Goal: Task Accomplishment & Management: Manage account settings

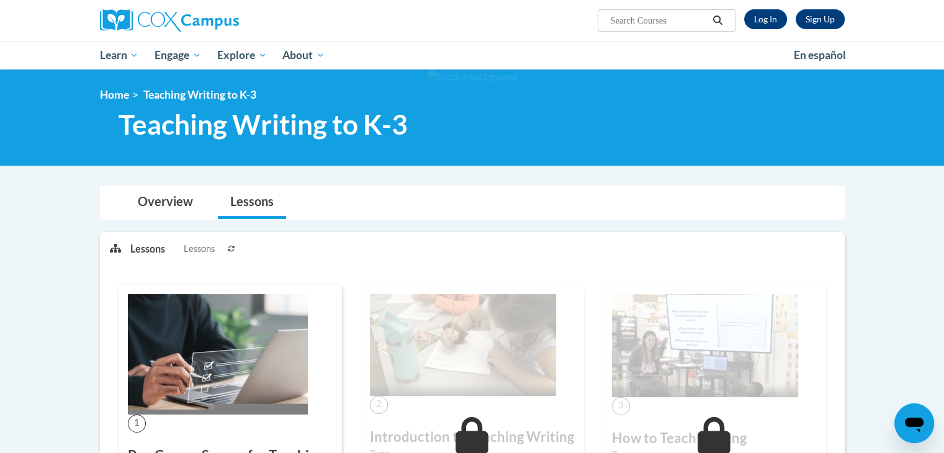
scroll to position [171, 0]
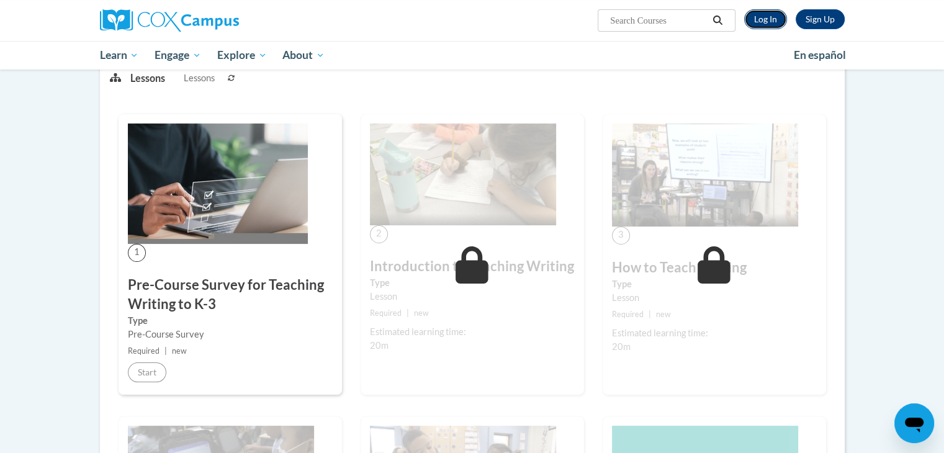
click at [769, 23] on link "Log In" at bounding box center [765, 19] width 43 height 20
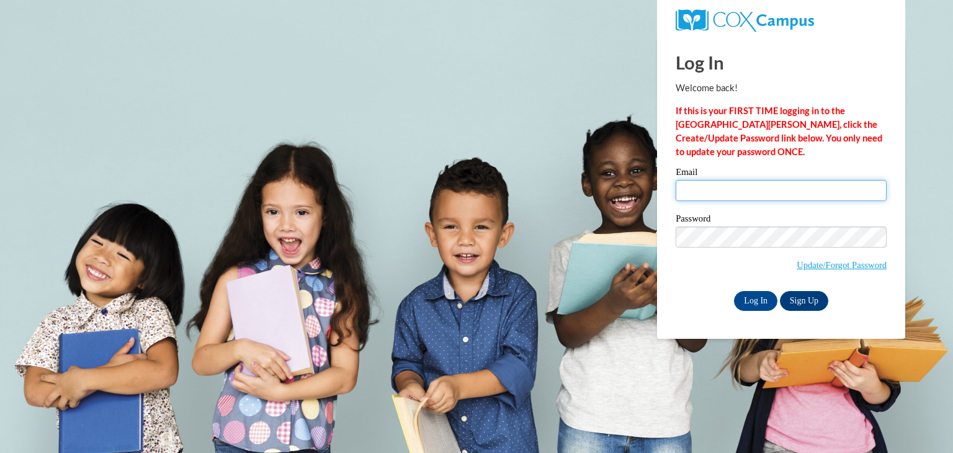
click at [718, 193] on input "Email" at bounding box center [781, 190] width 211 height 21
type input "Kwebb@ymcafoxcities.org"
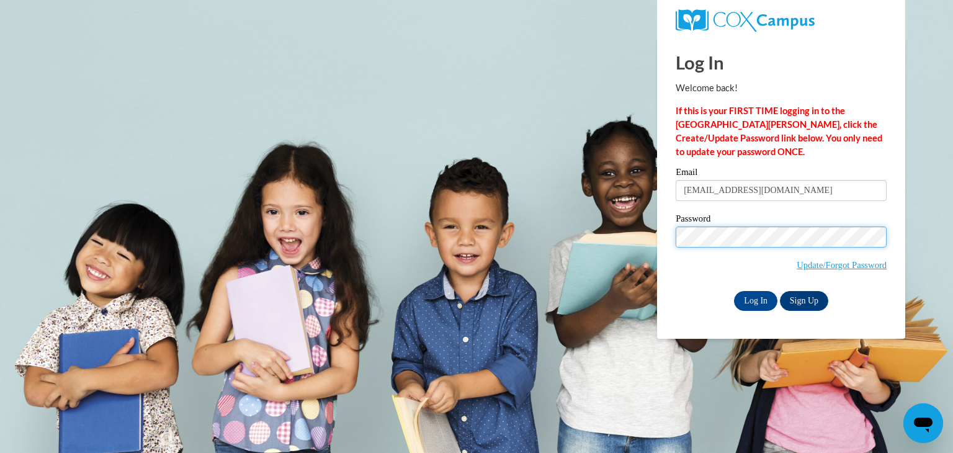
click at [734, 291] on input "Log In" at bounding box center [755, 301] width 43 height 20
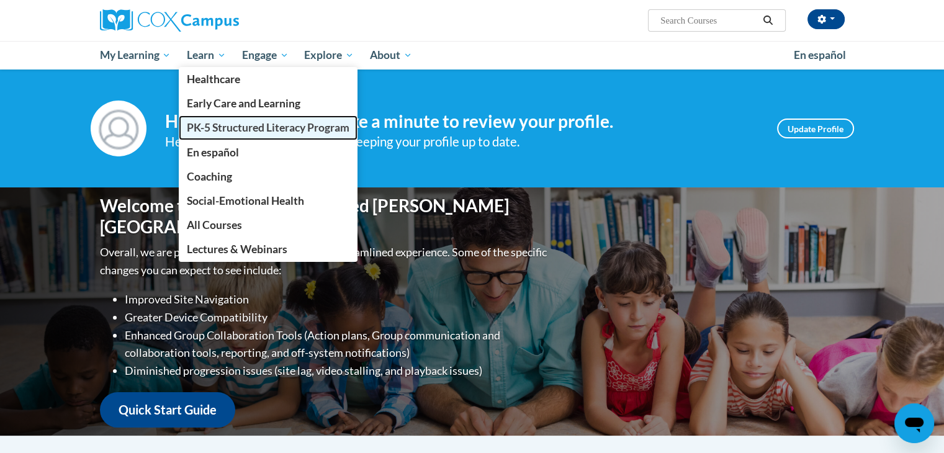
click at [213, 127] on span "PK-5 Structured Literacy Program" at bounding box center [268, 127] width 163 height 13
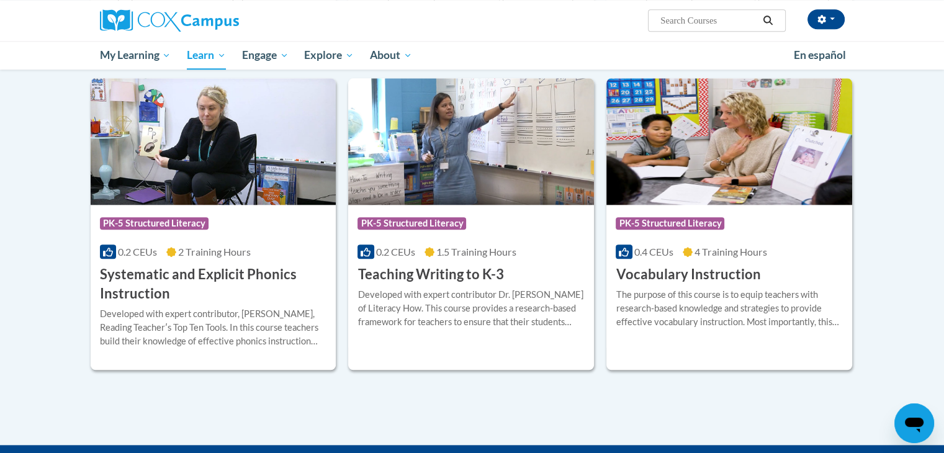
scroll to position [1332, 0]
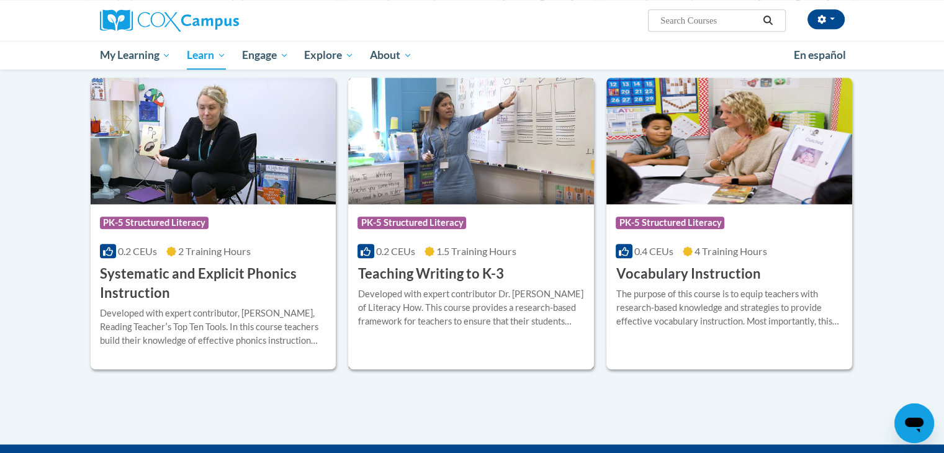
click at [502, 305] on div "Developed with expert contributor Dr. [PERSON_NAME] of Literacy How. This cours…" at bounding box center [470, 307] width 227 height 41
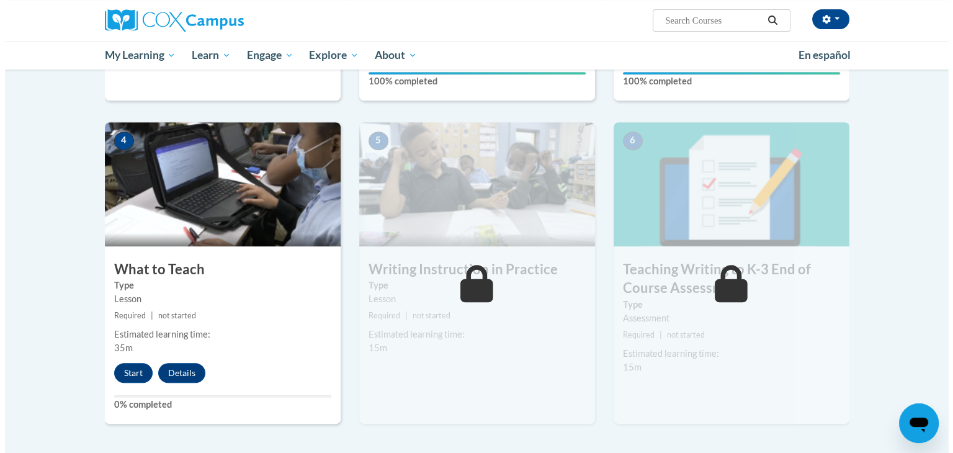
scroll to position [526, 0]
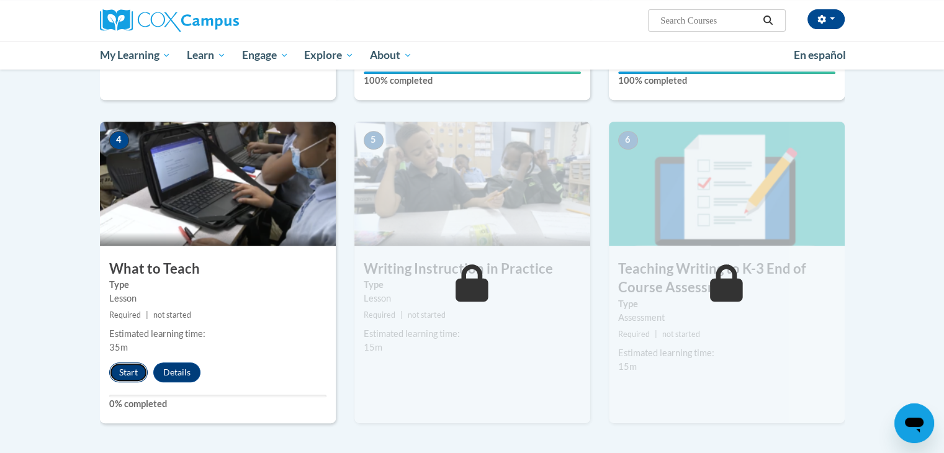
click at [118, 372] on button "Start" at bounding box center [128, 372] width 38 height 20
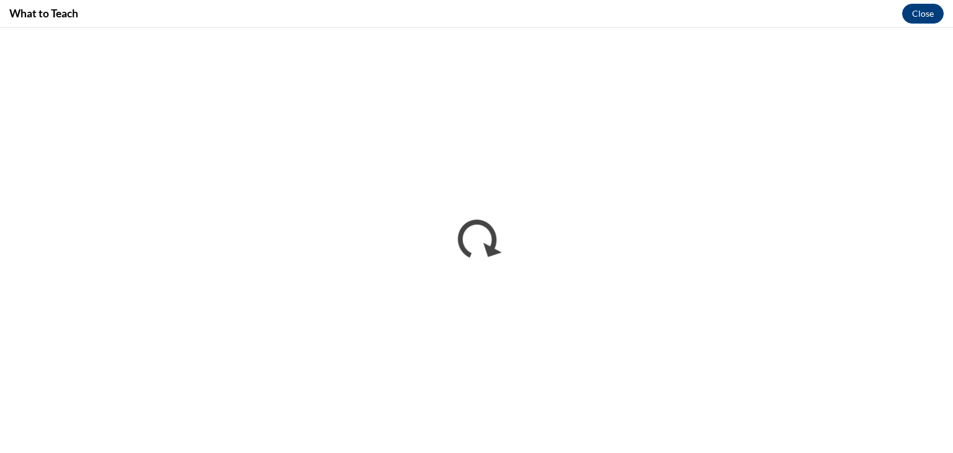
scroll to position [0, 0]
